Goal: Information Seeking & Learning: Learn about a topic

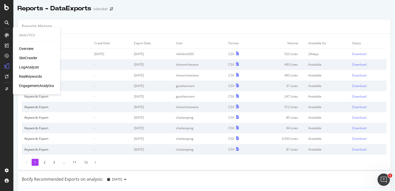
click at [30, 56] on div "SiteCrawler" at bounding box center [28, 57] width 18 height 5
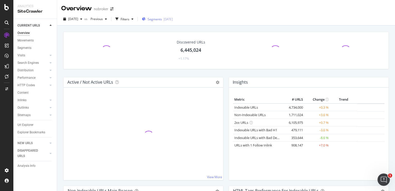
click at [162, 20] on span "Segments" at bounding box center [155, 19] width 14 height 4
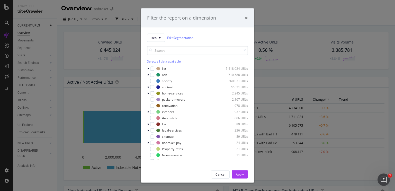
click at [157, 20] on div "Filter the report on a dimension" at bounding box center [181, 18] width 69 height 7
click at [149, 92] on div "modal" at bounding box center [148, 93] width 3 height 5
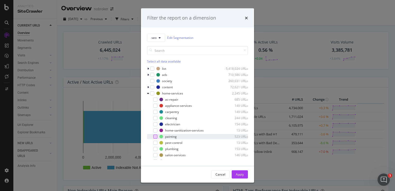
click at [155, 135] on div "modal" at bounding box center [155, 136] width 4 height 4
click at [237, 175] on div "Apply" at bounding box center [240, 174] width 8 height 4
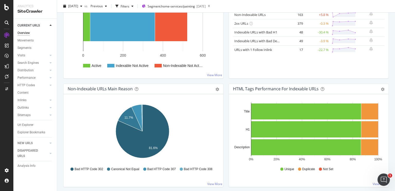
scroll to position [103, 0]
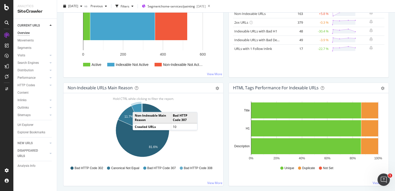
click at [138, 106] on icon "A chart." at bounding box center [136, 116] width 11 height 27
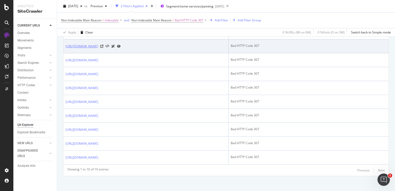
scroll to position [130, 0]
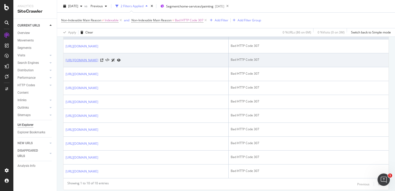
click at [98, 60] on link "https://www.nobroker.in/painting-services/interior-painting-services-in-mumbai-…" at bounding box center [82, 60] width 33 height 5
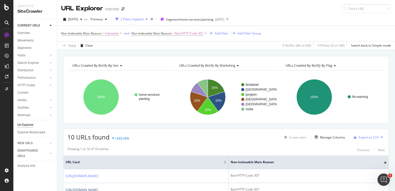
scroll to position [145, 0]
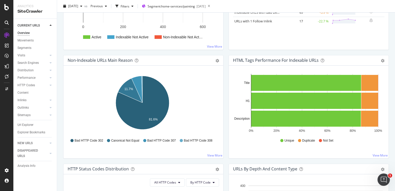
scroll to position [131, 0]
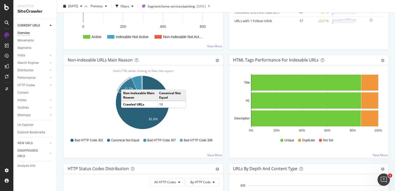
click at [126, 84] on icon "A chart." at bounding box center [130, 90] width 24 height 24
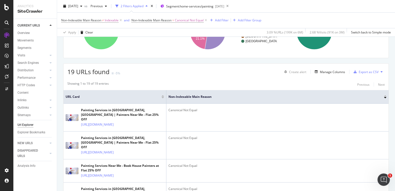
scroll to position [65, 0]
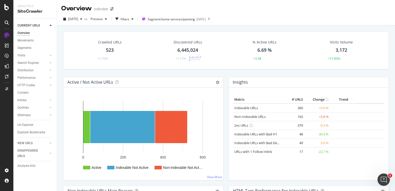
scroll to position [128, 0]
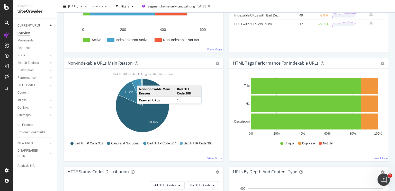
click at [142, 80] on icon "A chart." at bounding box center [141, 92] width 1 height 27
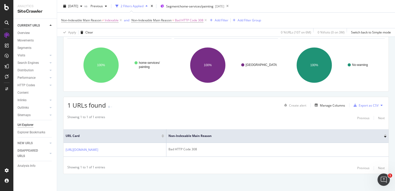
scroll to position [32, 0]
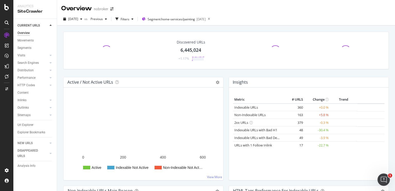
scroll to position [143, 0]
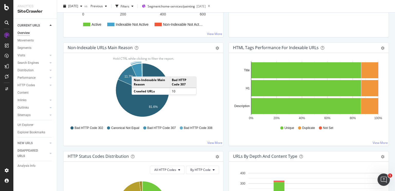
click at [137, 71] on icon "A chart." at bounding box center [136, 76] width 11 height 27
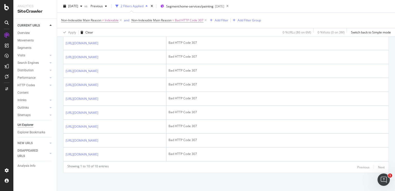
scroll to position [165, 0]
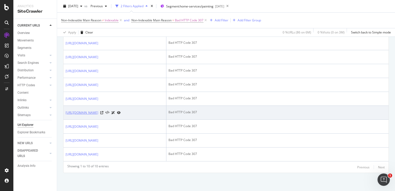
click at [98, 115] on link "https://www.nobroker.in/painting-services/exterior-painting-service-in-faridaba…" at bounding box center [82, 112] width 33 height 5
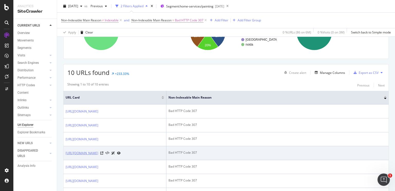
scroll to position [0, 0]
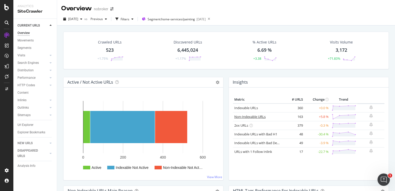
click at [246, 116] on link "Non-Indexable URLs" at bounding box center [249, 116] width 31 height 5
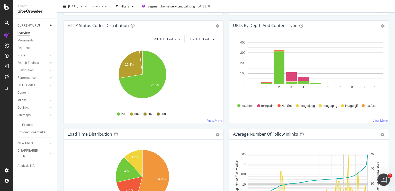
scroll to position [272, 0]
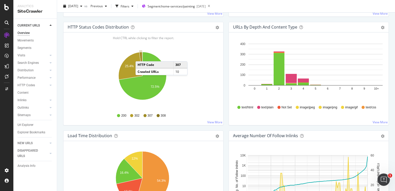
click at [141, 56] on icon "A chart." at bounding box center [140, 64] width 3 height 24
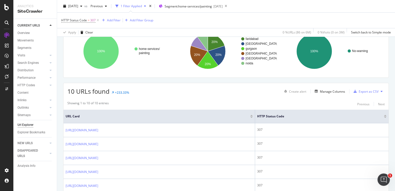
scroll to position [46, 0]
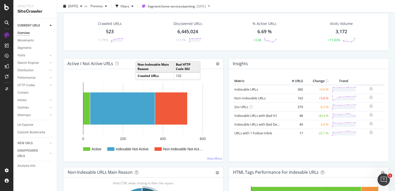
scroll to position [19, 0]
click at [229, 118] on div "Metric # URLS Change Trend Indexable URLs 360 +0.0 % Non-Indexable URLs 163 +5.…" at bounding box center [309, 115] width 160 height 93
click at [239, 132] on link "URLs with 1 Follow Inlink" at bounding box center [253, 133] width 38 height 5
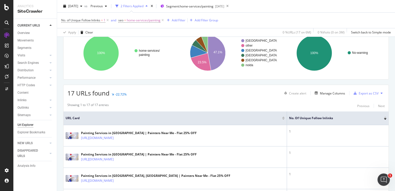
scroll to position [44, 0]
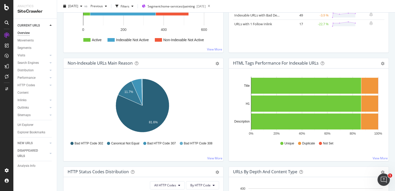
scroll to position [128, 0]
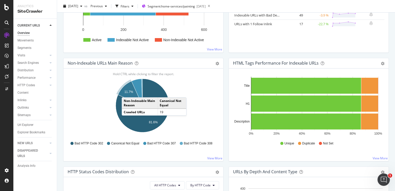
click at [127, 92] on text "11.7%" at bounding box center [129, 92] width 9 height 4
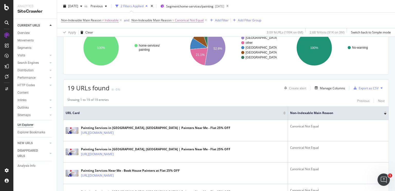
scroll to position [49, 0]
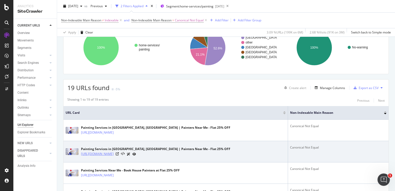
click at [114, 153] on link "[URL][DOMAIN_NAME]" at bounding box center [97, 153] width 33 height 5
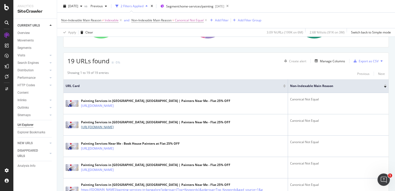
scroll to position [77, 0]
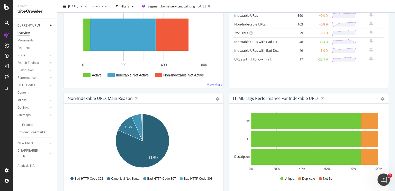
scroll to position [95, 0]
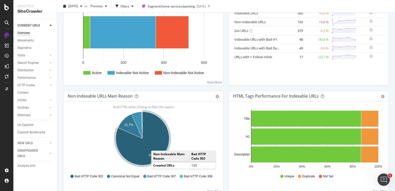
click at [156, 145] on icon "A chart." at bounding box center [143, 139] width 54 height 54
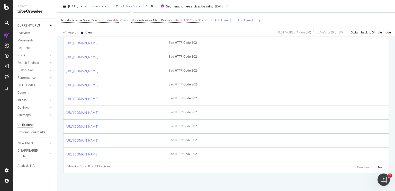
scroll to position [792, 0]
click at [378, 166] on div "Next" at bounding box center [381, 167] width 7 height 4
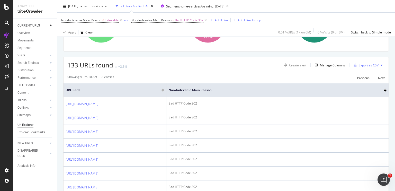
scroll to position [75, 0]
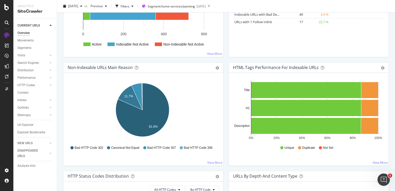
scroll to position [123, 0]
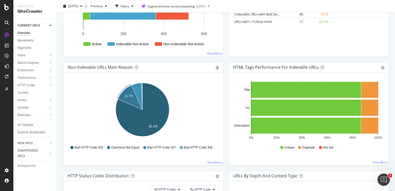
click at [128, 98] on icon "A chart." at bounding box center [130, 97] width 24 height 24
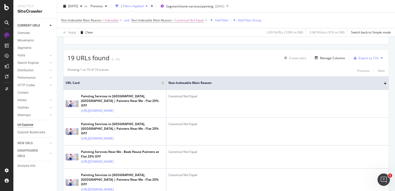
scroll to position [79, 0]
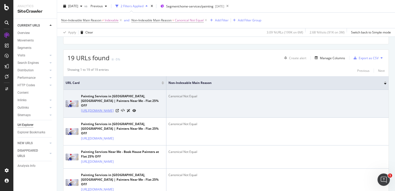
click at [102, 110] on link "https://www.nobroker.in/painting-services-in-mumbai?fromHomePage=&initiator=Ser…" at bounding box center [97, 110] width 33 height 5
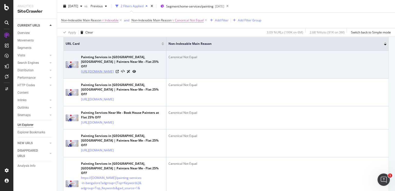
scroll to position [119, 0]
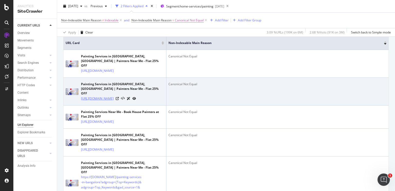
click at [97, 101] on link "[URL][DOMAIN_NAME]" at bounding box center [97, 98] width 33 height 5
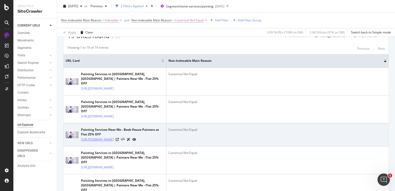
scroll to position [113, 0]
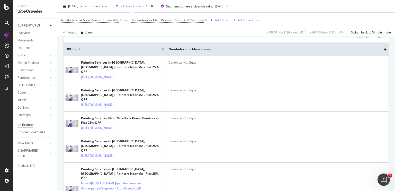
drag, startPoint x: 105, startPoint y: 99, endPoint x: 60, endPoint y: 89, distance: 45.6
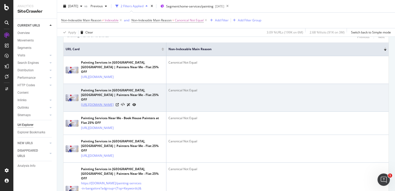
click at [85, 107] on link "[URL][DOMAIN_NAME]" at bounding box center [97, 104] width 33 height 5
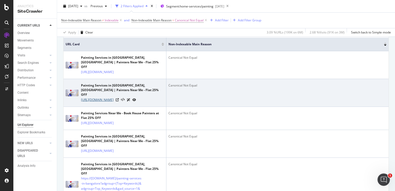
scroll to position [118, 0]
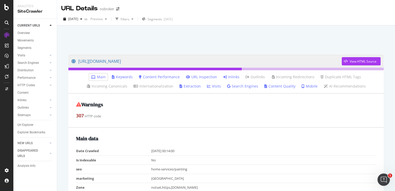
scroll to position [1, 0]
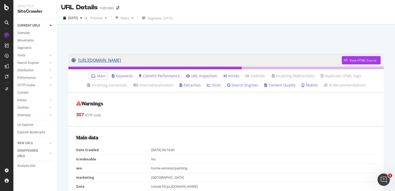
click at [154, 60] on link "[URL][DOMAIN_NAME]" at bounding box center [207, 60] width 270 height 13
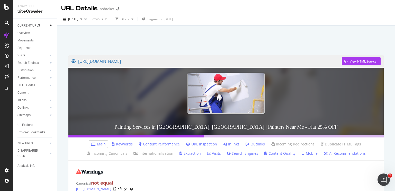
click at [230, 143] on link "Inlinks" at bounding box center [231, 143] width 16 height 5
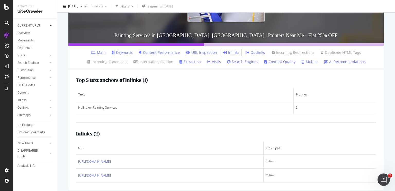
scroll to position [96, 0]
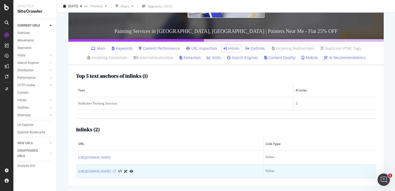
click at [116, 171] on icon at bounding box center [114, 171] width 3 height 3
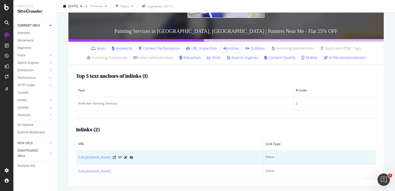
drag, startPoint x: 180, startPoint y: 161, endPoint x: 77, endPoint y: 154, distance: 103.4
click at [77, 154] on td "[URL][DOMAIN_NAME]" at bounding box center [170, 157] width 188 height 14
copy link "https://www.nobroker.in/blog/two-color-combination-for-bedroom-wall"
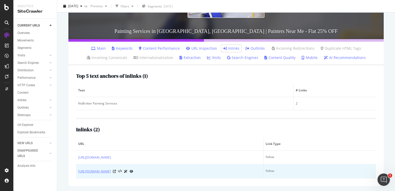
click at [105, 170] on link "[URL][DOMAIN_NAME]" at bounding box center [94, 171] width 33 height 5
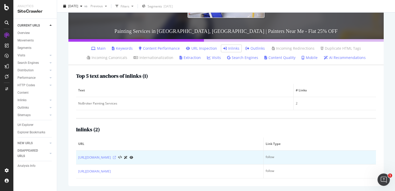
click at [116, 156] on icon at bounding box center [114, 157] width 3 height 3
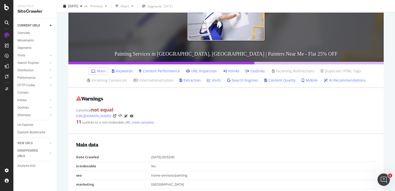
scroll to position [70, 0]
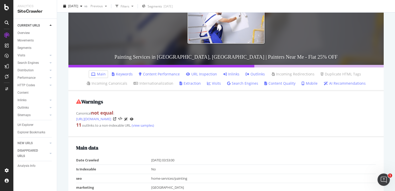
click at [226, 73] on link "Inlinks" at bounding box center [231, 74] width 16 height 5
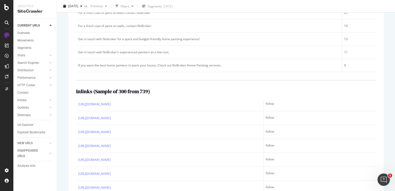
scroll to position [2373, 0]
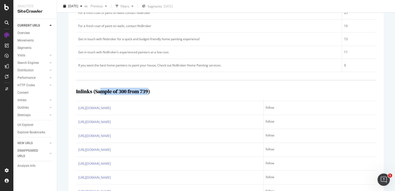
drag, startPoint x: 101, startPoint y: 89, endPoint x: 146, endPoint y: 92, distance: 45.1
click at [146, 92] on h2 "Inlinks ( Sample of 300 from 739 )" at bounding box center [113, 91] width 74 height 6
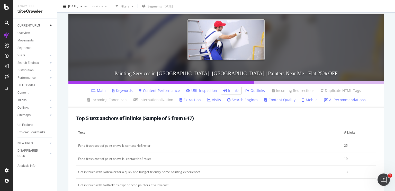
scroll to position [0, 0]
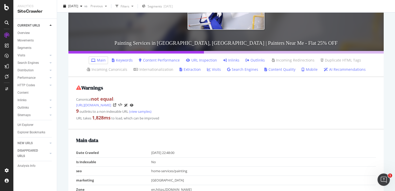
scroll to position [86, 0]
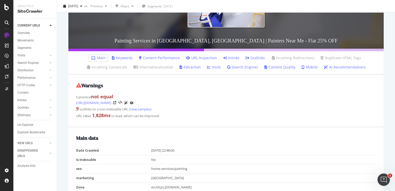
click at [86, 109] on div "9 outlinks to a non-indexable URL (view samples)" at bounding box center [226, 108] width 300 height 7
drag, startPoint x: 86, startPoint y: 109, endPoint x: 123, endPoint y: 110, distance: 37.0
click at [123, 110] on div "9 outlinks to a non-indexable URL (view samples)" at bounding box center [226, 108] width 300 height 7
drag, startPoint x: 123, startPoint y: 110, endPoint x: 81, endPoint y: 112, distance: 42.0
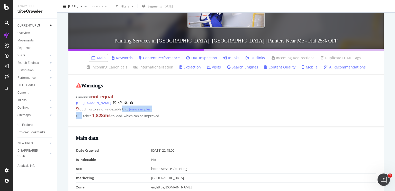
click at [81, 112] on div "Warnings Canonical not equal : [URL][DOMAIN_NAME] 9 outlinks to a non-indexable…" at bounding box center [225, 101] width 315 height 52
click at [85, 113] on div "URL takes 1,828 ms to load, which can be improved" at bounding box center [226, 115] width 300 height 7
drag, startPoint x: 85, startPoint y: 113, endPoint x: 142, endPoint y: 118, distance: 56.8
click at [142, 118] on div "URL takes 1,828 ms to load, which can be improved" at bounding box center [226, 115] width 300 height 7
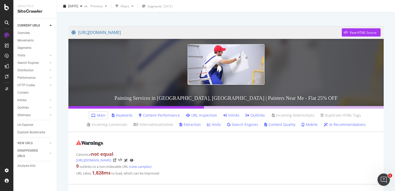
scroll to position [0, 0]
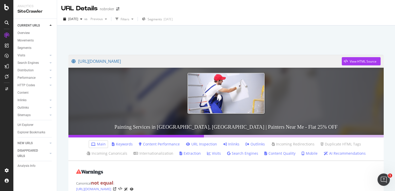
click at [227, 143] on link "Inlinks" at bounding box center [231, 143] width 16 height 5
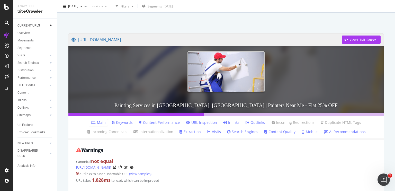
click at [229, 122] on link "Inlinks" at bounding box center [231, 122] width 16 height 5
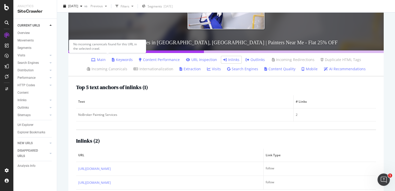
scroll to position [96, 0]
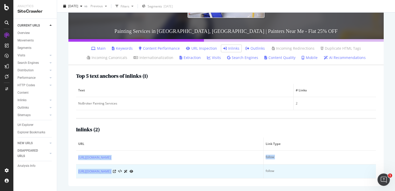
copy tbody "[URL][DOMAIN_NAME] follow [URL][DOMAIN_NAME]"
drag, startPoint x: 76, startPoint y: 153, endPoint x: 169, endPoint y: 173, distance: 94.8
click at [169, 173] on tbody "[URL][DOMAIN_NAME] follow [URL][DOMAIN_NAME] follow" at bounding box center [226, 164] width 300 height 28
